Goal: Information Seeking & Learning: Learn about a topic

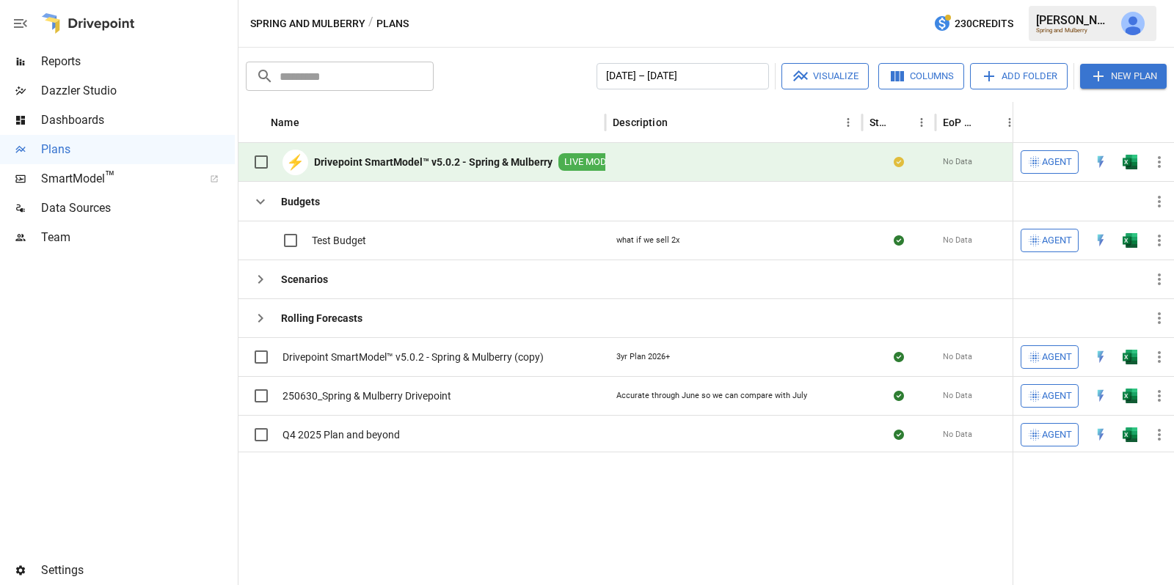
click at [97, 57] on span "Reports" at bounding box center [138, 62] width 194 height 18
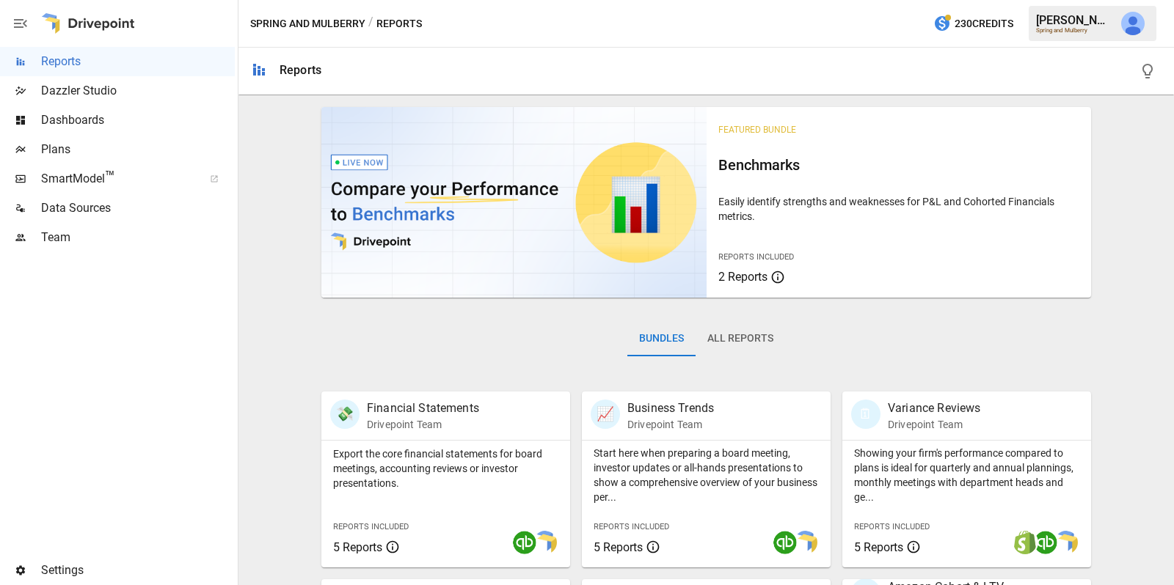
scroll to position [363, 0]
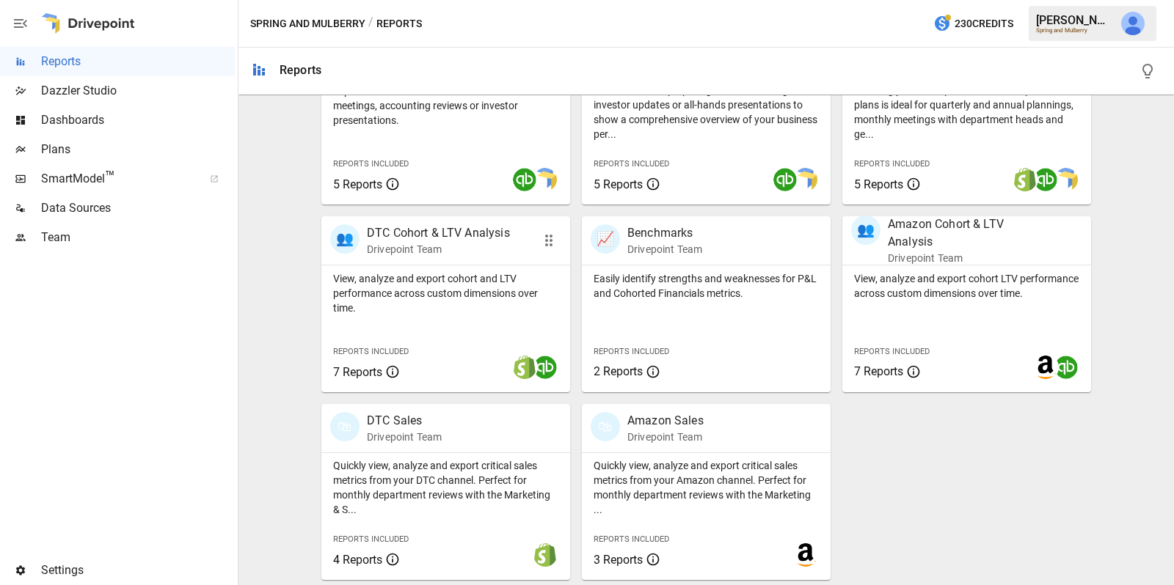
click at [462, 345] on div at bounding box center [497, 368] width 145 height 50
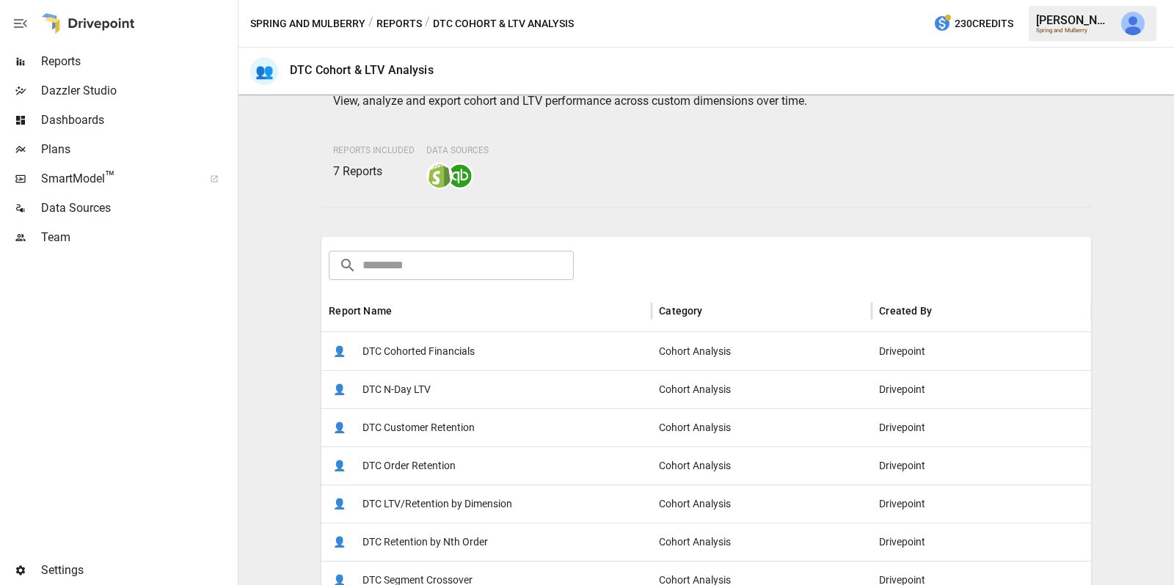
scroll to position [218, 0]
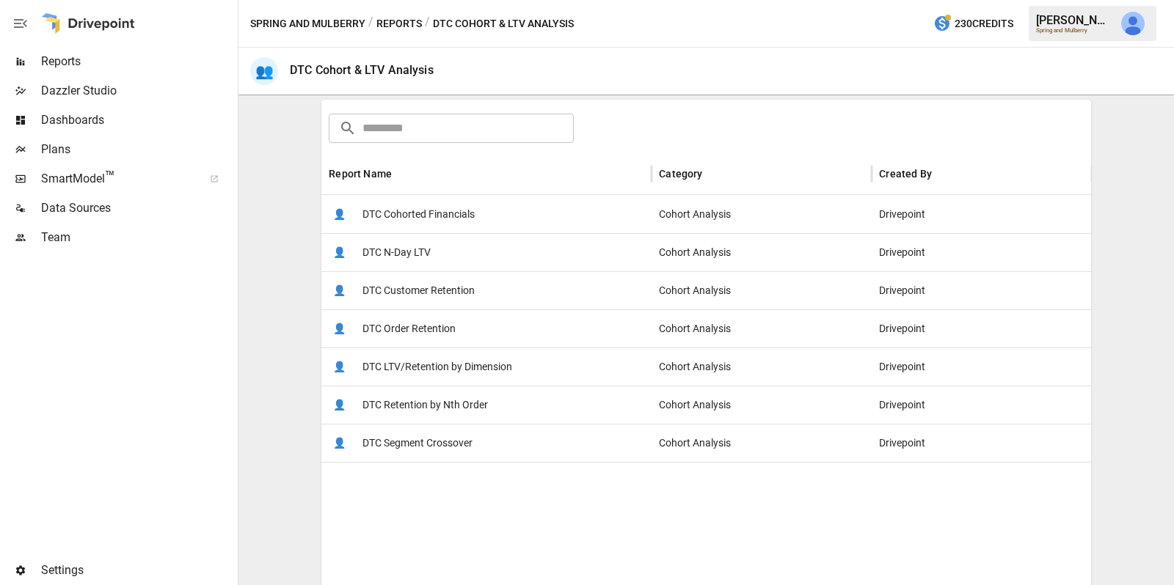
click at [464, 413] on span "DTC Retention by Nth Order" at bounding box center [424, 405] width 125 height 37
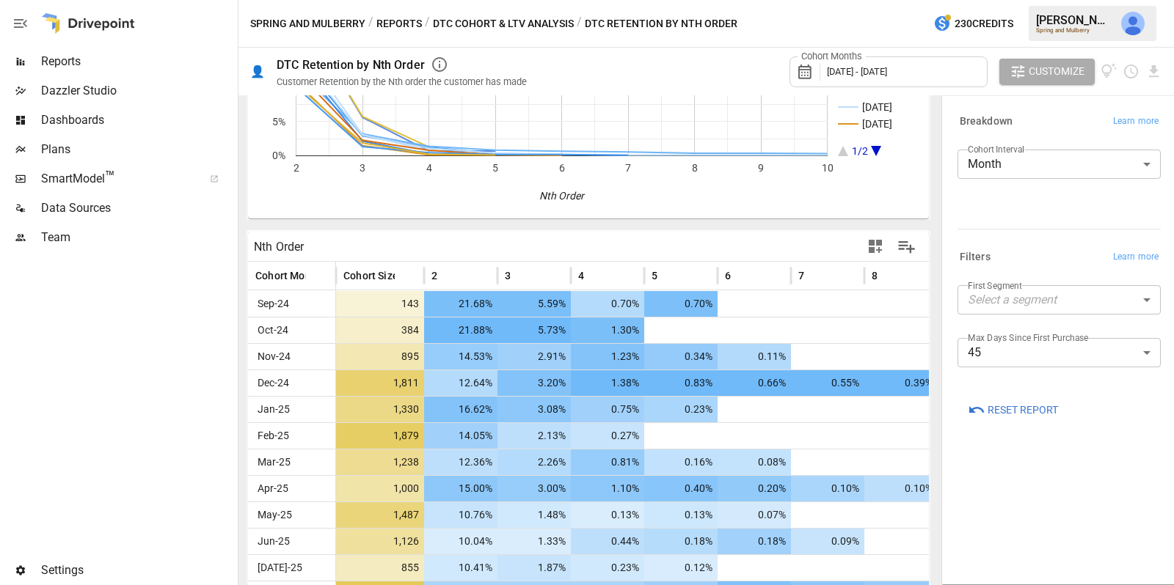
scroll to position [210, 0]
